Goal: Task Accomplishment & Management: Complete application form

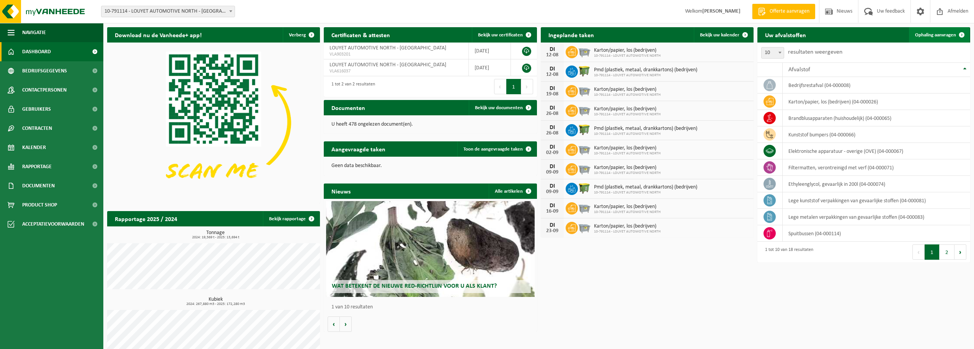
click at [936, 36] on span "Ophaling aanvragen" at bounding box center [935, 35] width 41 height 5
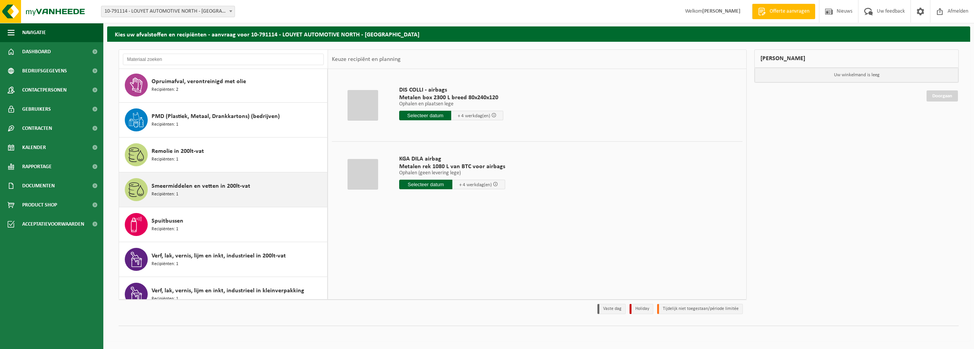
scroll to position [397, 0]
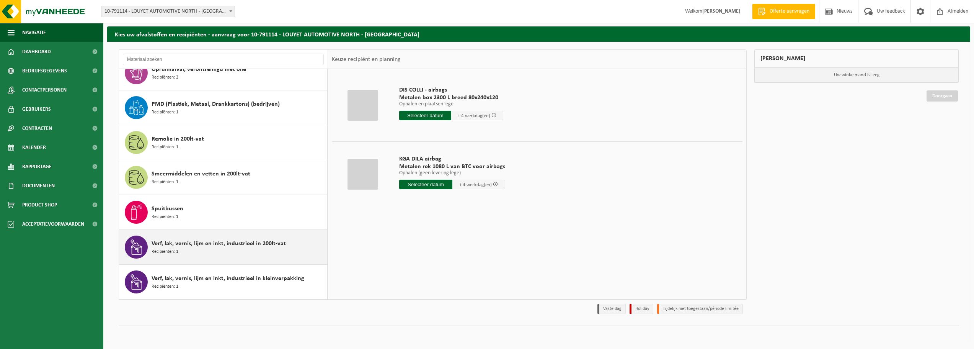
click at [211, 245] on span "Verf, lak, vernis, lijm en inkt, industrieel in 200lt-vat" at bounding box center [219, 243] width 134 height 9
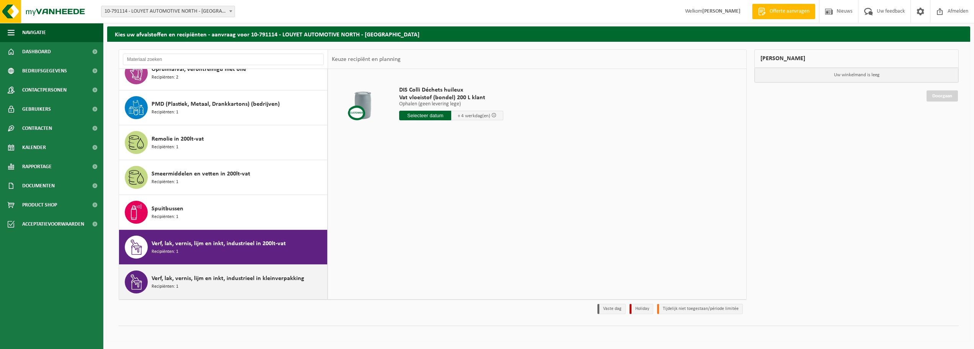
click at [201, 281] on span "Verf, lak, vernis, lijm en inkt, industrieel in kleinverpakking" at bounding box center [228, 278] width 153 height 9
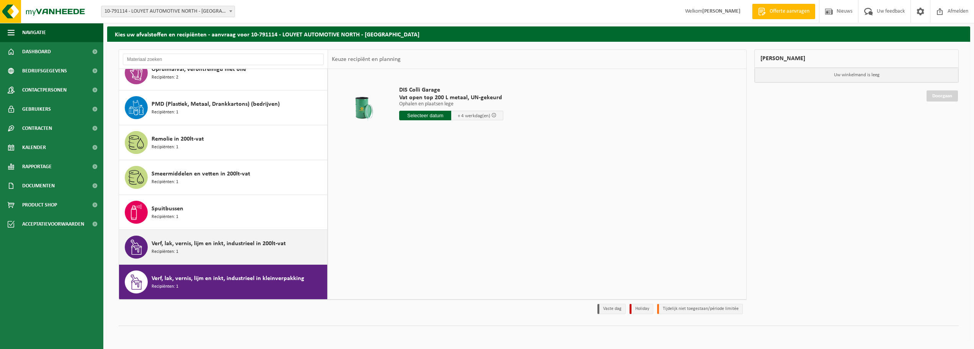
click at [199, 253] on div "Verf, lak, vernis, lijm en inkt, industrieel in 200lt-vat Recipiënten: 1" at bounding box center [239, 246] width 174 height 23
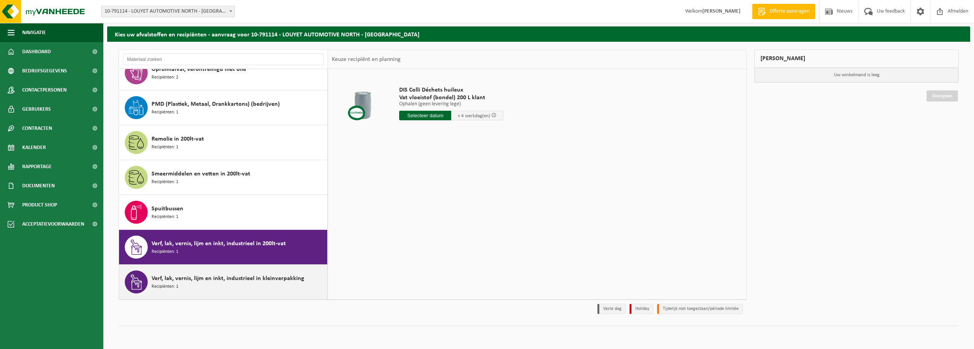
click at [203, 278] on span "Verf, lak, vernis, lijm en inkt, industrieel in kleinverpakking" at bounding box center [228, 278] width 153 height 9
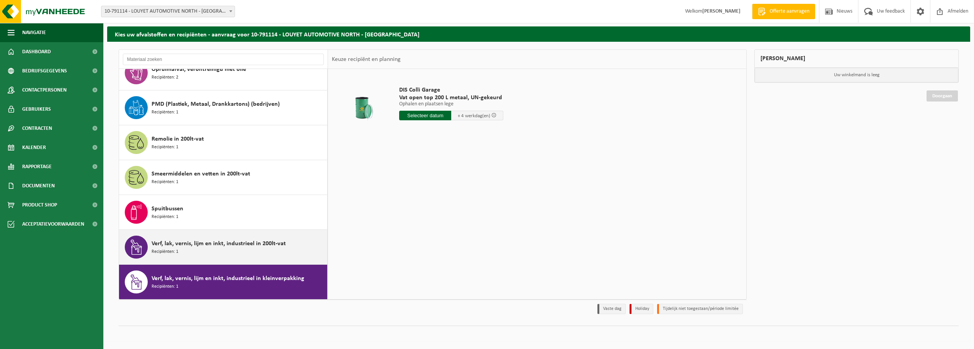
scroll to position [358, 0]
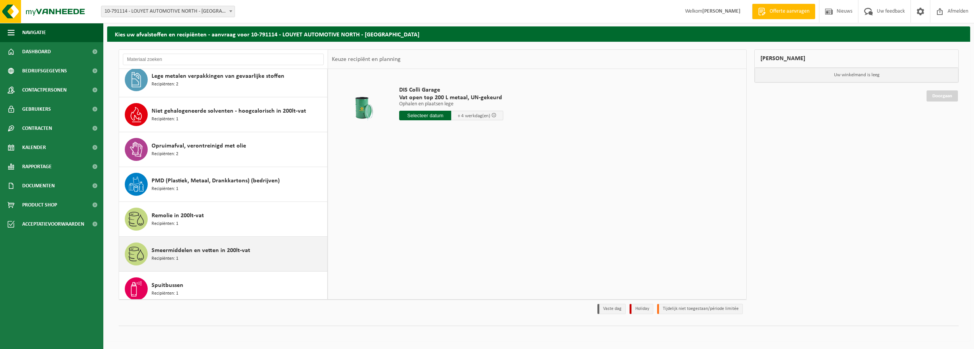
click at [199, 243] on div "Smeermiddelen en vetten in 200lt-vat Recipiënten: 1" at bounding box center [239, 253] width 174 height 23
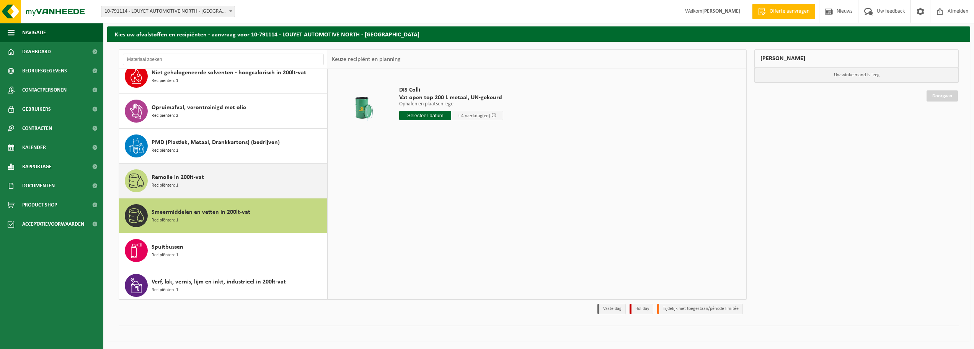
click at [219, 190] on div "Remolie in 200lt-vat Recipiënten: 1" at bounding box center [239, 180] width 174 height 23
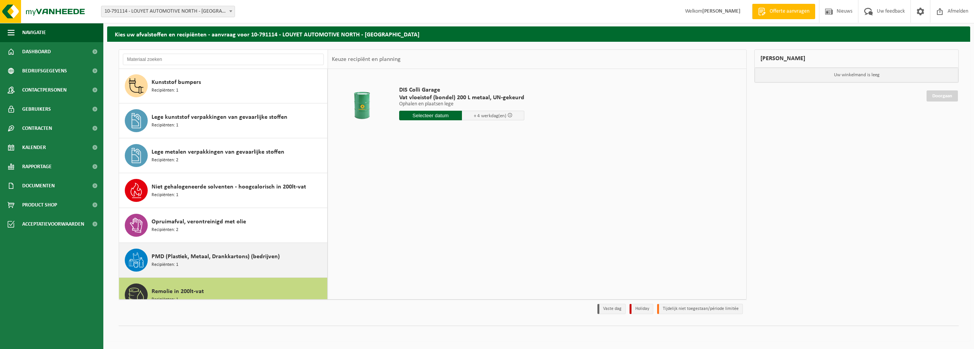
scroll to position [243, 0]
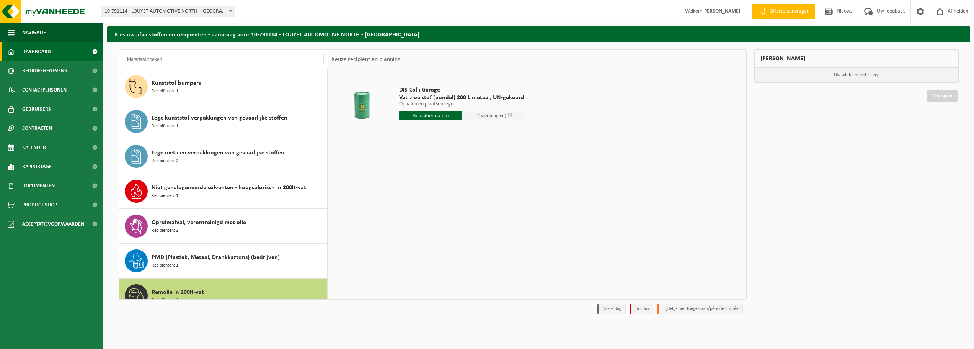
click at [52, 51] on link "Dashboard" at bounding box center [51, 51] width 103 height 19
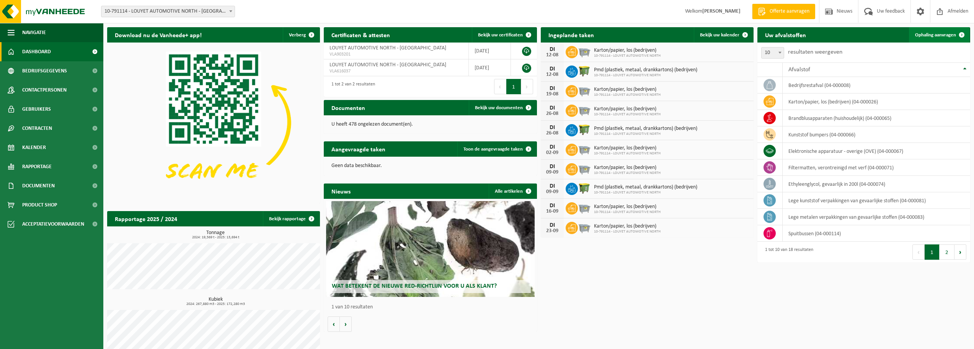
click at [937, 36] on span "Ophaling aanvragen" at bounding box center [935, 35] width 41 height 5
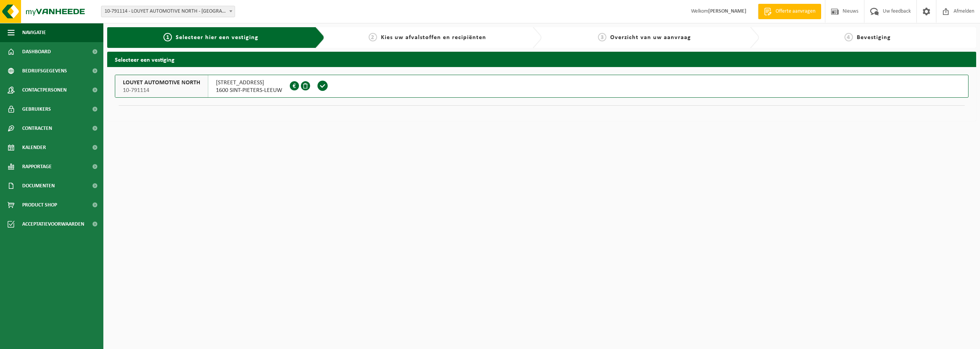
click at [157, 87] on span "10-791114" at bounding box center [161, 91] width 77 height 8
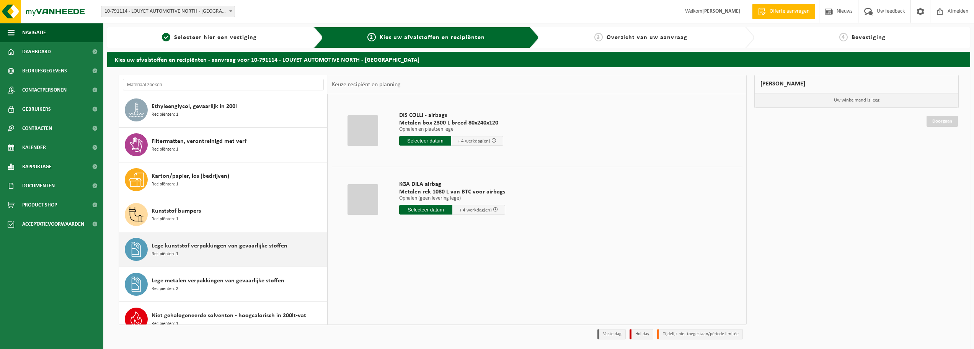
scroll to position [153, 0]
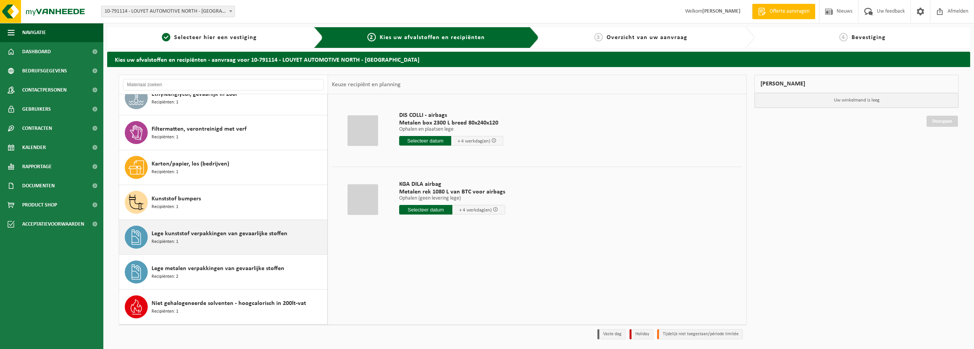
click at [223, 243] on div "Lege kunststof verpakkingen van gevaarlijke stoffen Recipiënten: 1" at bounding box center [239, 236] width 174 height 23
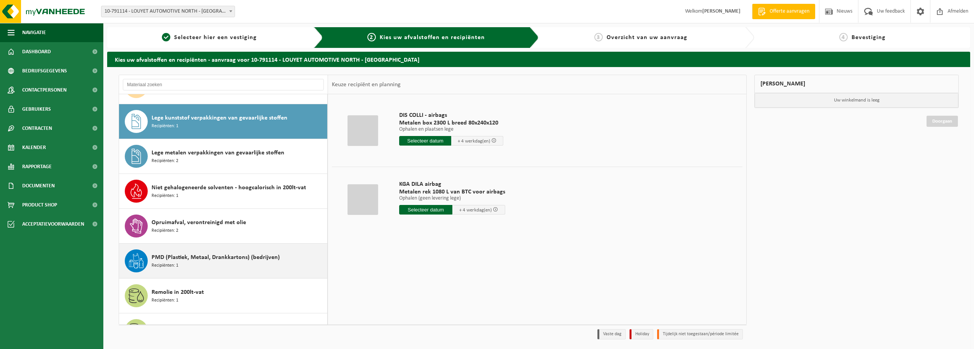
scroll to position [279, 0]
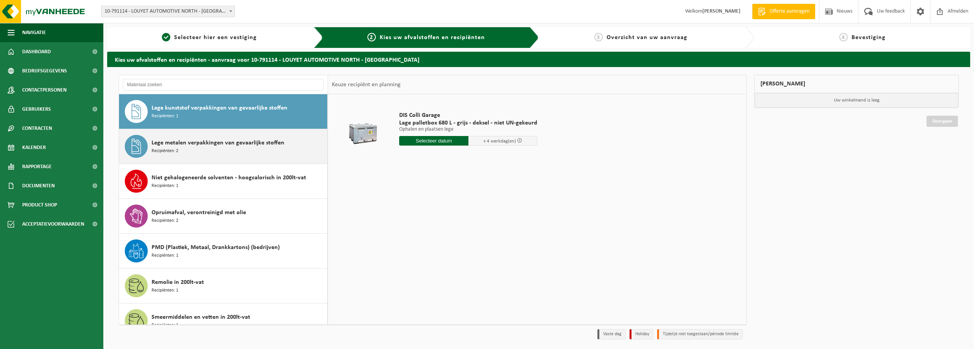
click at [225, 153] on div "Lege metalen verpakkingen van gevaarlijke stoffen Recipiënten: 2" at bounding box center [239, 146] width 174 height 23
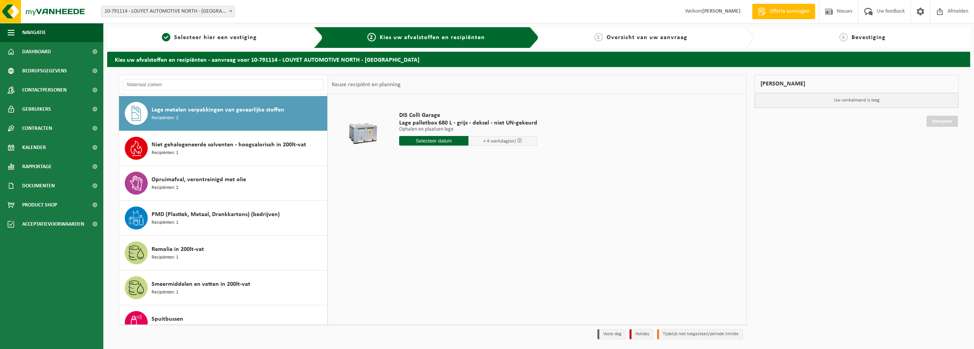
scroll to position [314, 0]
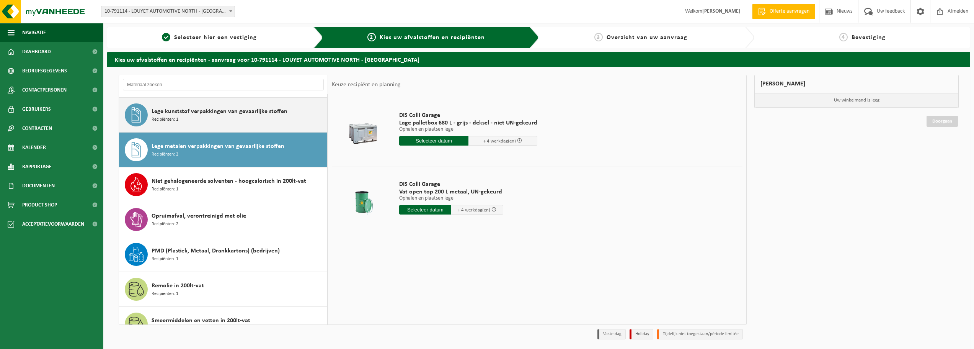
click at [195, 123] on div "Lege kunststof verpakkingen van gevaarlijke stoffen Recipiënten: 1" at bounding box center [239, 114] width 174 height 23
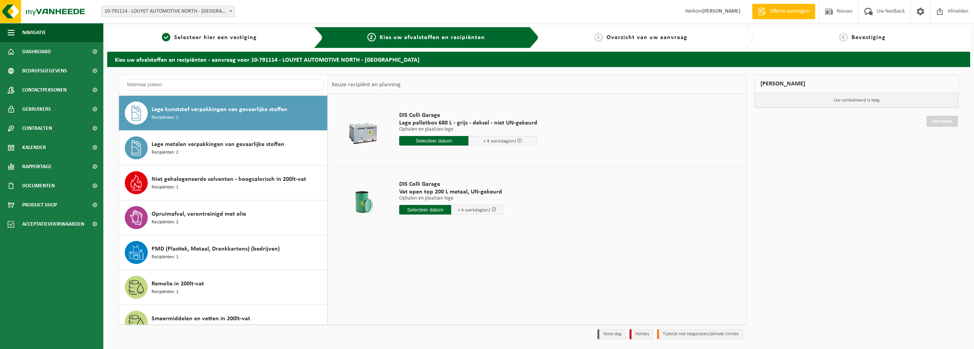
scroll to position [279, 0]
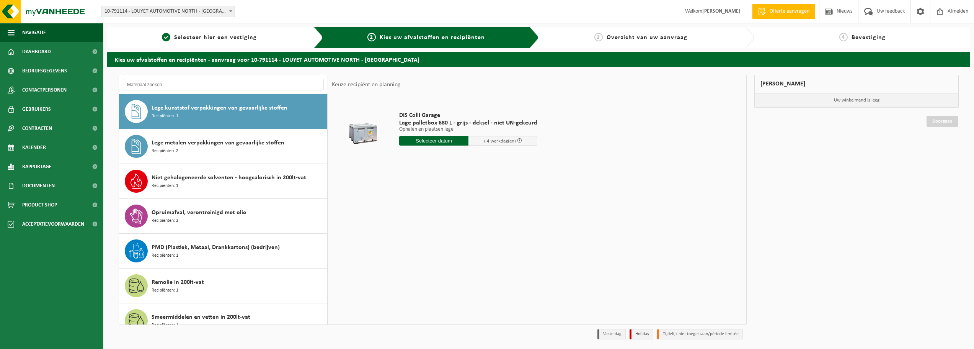
click at [430, 142] on input "text" at bounding box center [433, 141] width 69 height 10
click at [438, 209] on div "13" at bounding box center [433, 209] width 13 height 12
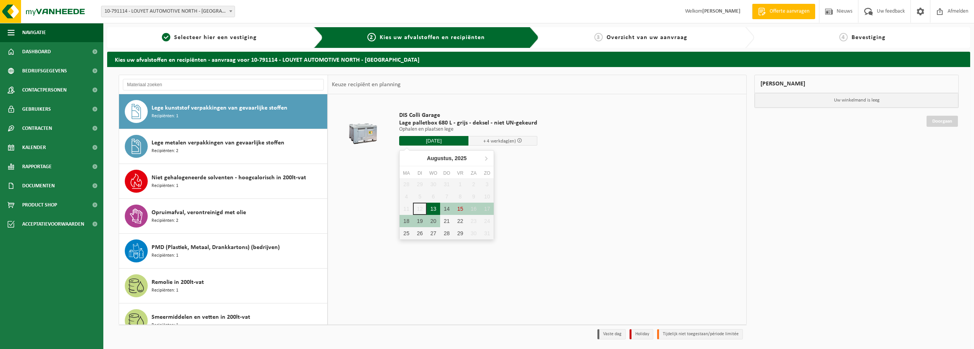
type input "Van 2025-08-13"
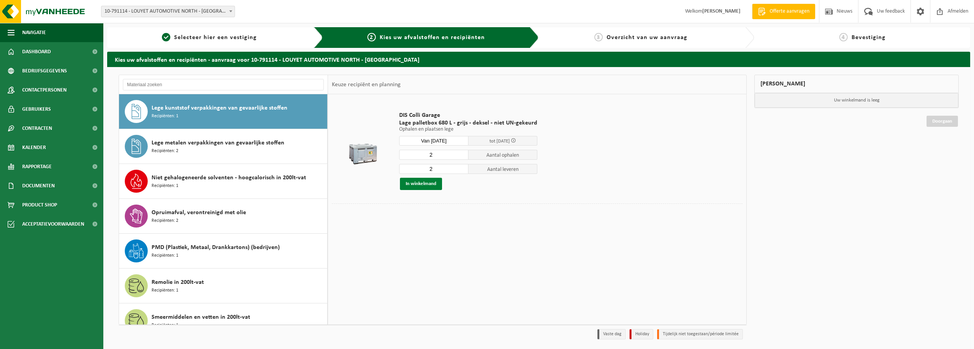
click at [421, 186] on button "In winkelmand" at bounding box center [421, 184] width 42 height 12
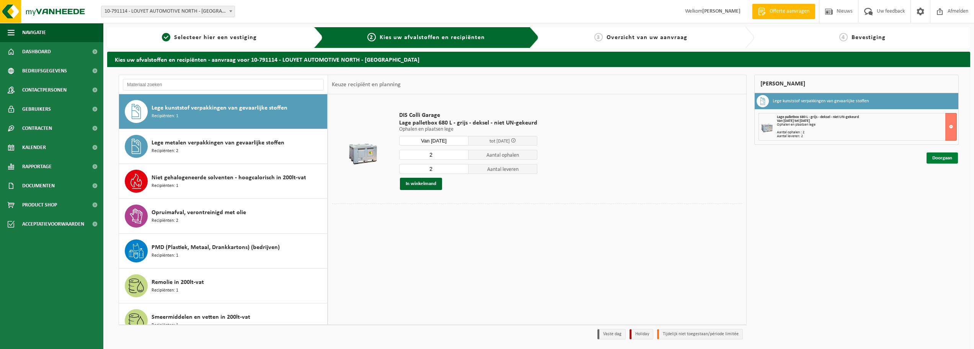
click at [941, 160] on link "Doorgaan" at bounding box center [942, 157] width 31 height 11
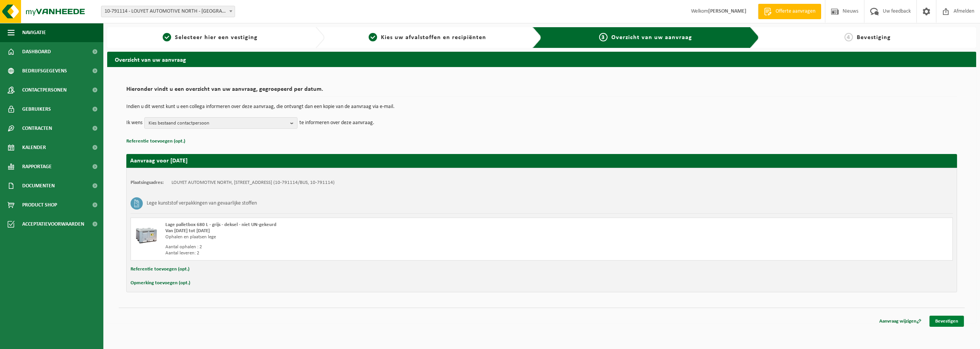
click at [942, 320] on link "Bevestigen" at bounding box center [947, 320] width 34 height 11
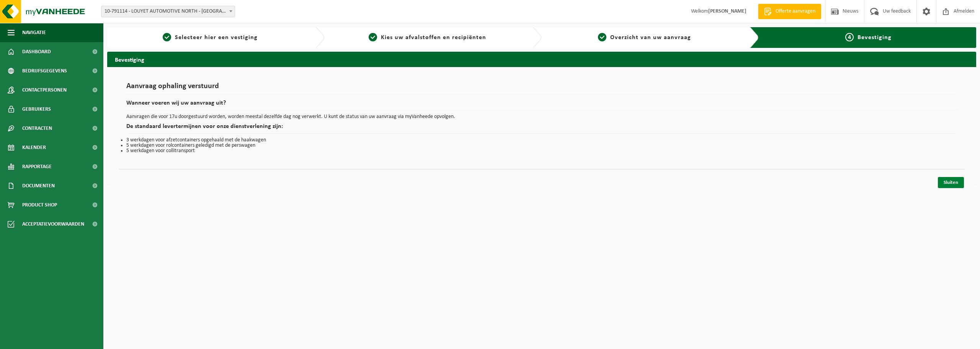
click at [950, 182] on link "Sluiten" at bounding box center [951, 182] width 26 height 11
